Goal: Find specific page/section: Find specific page/section

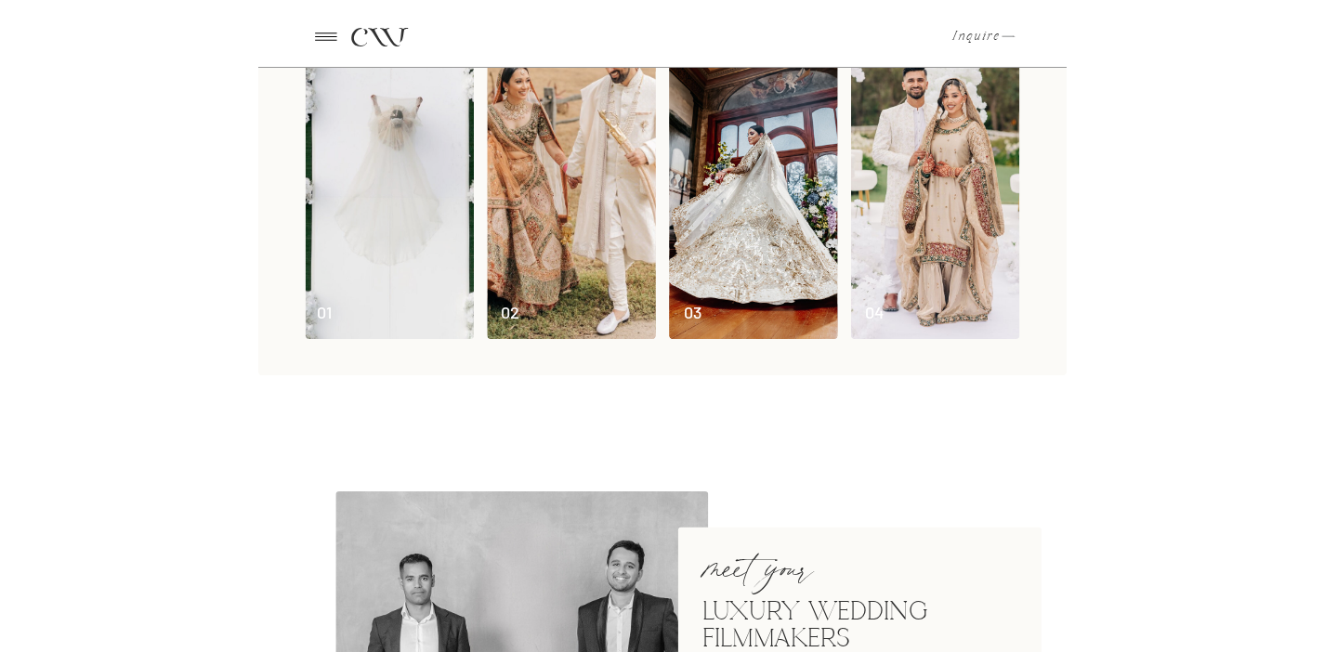
scroll to position [72, 0]
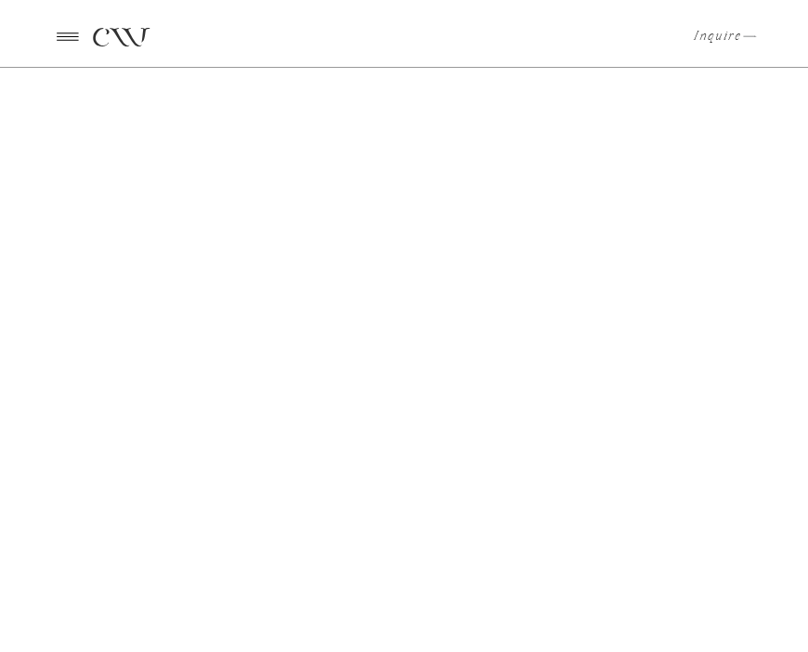
click at [70, 29] on icon at bounding box center [67, 36] width 33 height 32
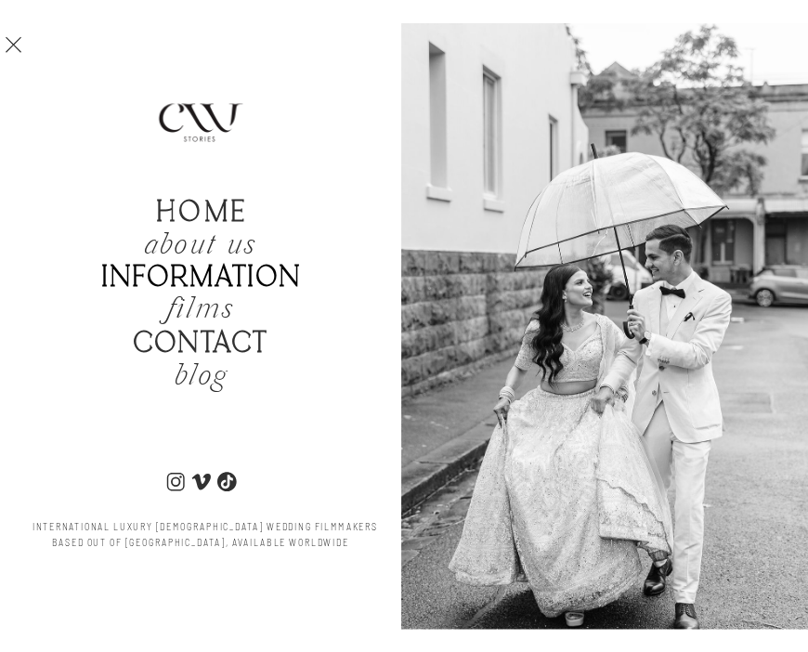
click at [164, 283] on b "Information" at bounding box center [201, 277] width 200 height 34
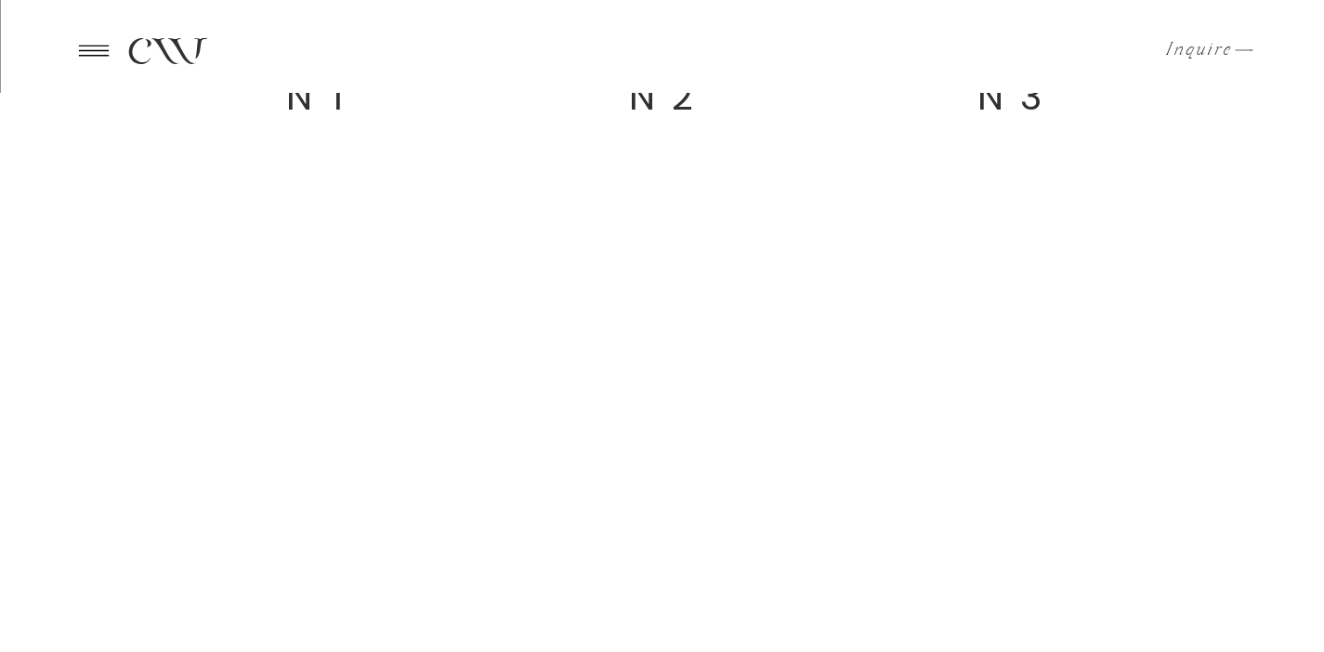
scroll to position [1692, 0]
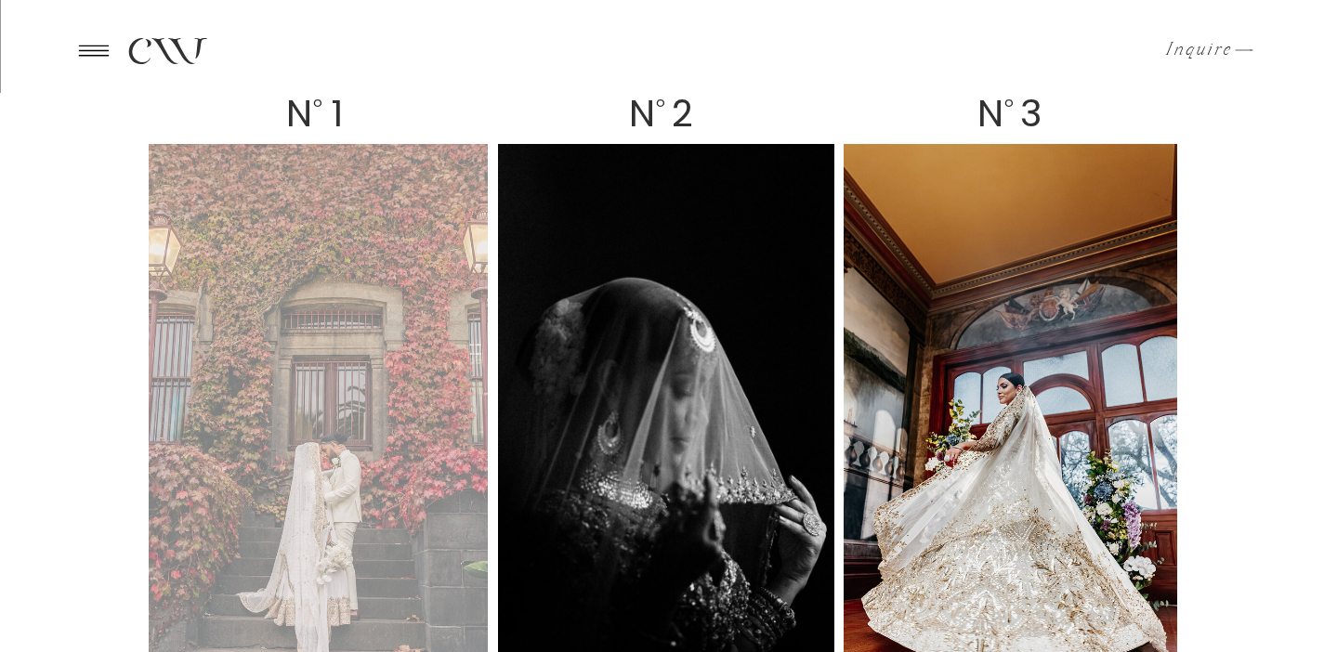
click at [365, 323] on div at bounding box center [318, 431] width 339 height 575
